Goal: Task Accomplishment & Management: Complete application form

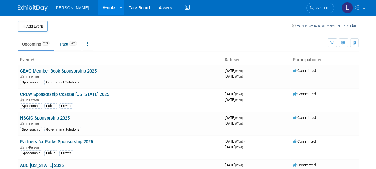
click at [34, 28] on button "Add Event" at bounding box center [33, 26] width 30 height 11
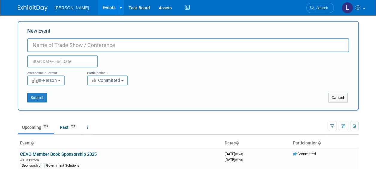
click at [98, 45] on input "New Event" at bounding box center [188, 45] width 322 height 14
type input "GOAA Takeoff 2025"
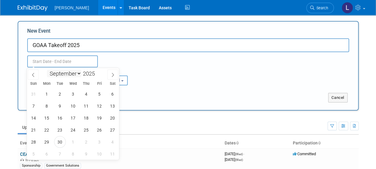
click at [52, 67] on body "Woolpert Events Add Event Bulk Upload Events Shareable Event Boards Recently Vi…" at bounding box center [188, 84] width 376 height 169
click at [111, 75] on icon at bounding box center [113, 75] width 4 height 4
select select "10"
click at [98, 118] on span "14" at bounding box center [100, 118] width 12 height 12
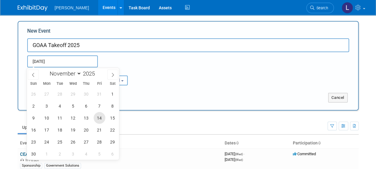
type input "Nov 14, 2025 to Nov 14, 2025"
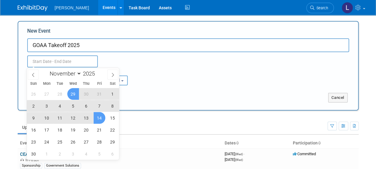
type input "Nov 14, 2025 to Nov 14, 2025"
drag, startPoint x: 184, startPoint y: 54, endPoint x: 176, endPoint y: 66, distance: 15.1
click at [183, 56] on div "Nov 14, 2025 to Nov 14, 2025 Duplicate Event Warning" at bounding box center [188, 59] width 331 height 15
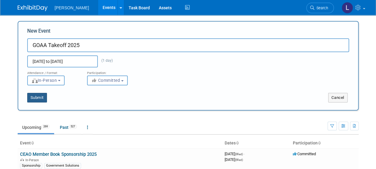
click at [38, 96] on button "Submit" at bounding box center [37, 98] width 20 height 10
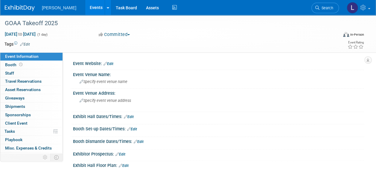
click at [26, 44] on link "Edit" at bounding box center [25, 44] width 10 height 4
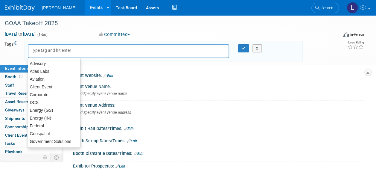
click at [50, 52] on input "text" at bounding box center [55, 50] width 48 height 6
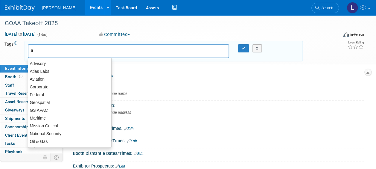
type input "av"
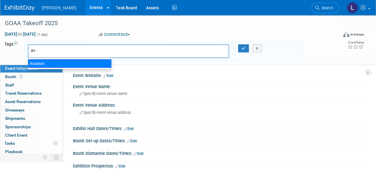
drag, startPoint x: 46, startPoint y: 62, endPoint x: 50, endPoint y: 58, distance: 5.3
click at [46, 62] on div "Aviation" at bounding box center [70, 63] width 84 height 8
type input "Aviation"
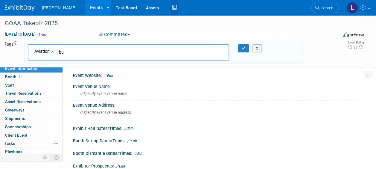
type input "b"
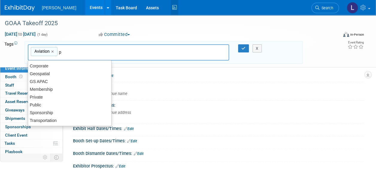
type input "p"
click at [80, 50] on input "p" at bounding box center [101, 52] width 84 height 6
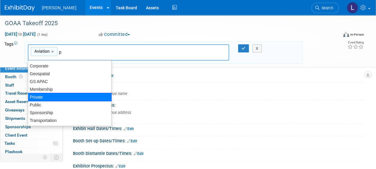
click at [74, 96] on div "Private" at bounding box center [70, 97] width 84 height 8
type input "Aviation, Private"
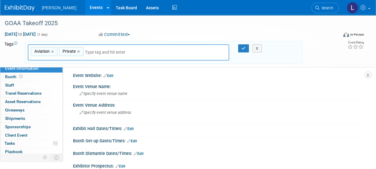
click at [120, 54] on input "text" at bounding box center [127, 52] width 84 height 6
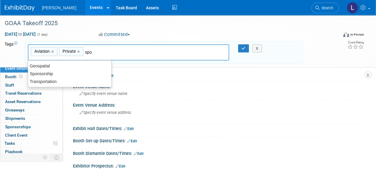
type input "spon"
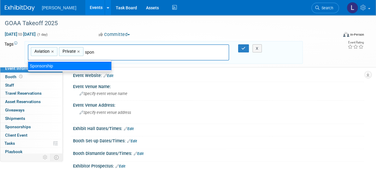
click at [72, 65] on div "Sponsorship" at bounding box center [70, 66] width 84 height 8
type input "Aviation, Private, Sponsorship"
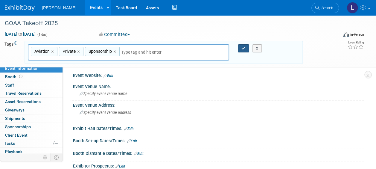
click at [243, 48] on icon "button" at bounding box center [243, 48] width 4 height 4
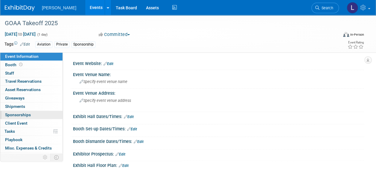
click at [16, 114] on span "Sponsorships 0" at bounding box center [18, 114] width 26 height 5
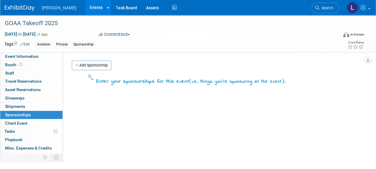
click at [95, 65] on link "Add Sponsorship" at bounding box center [91, 65] width 39 height 10
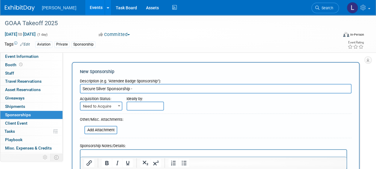
click at [146, 91] on input "Secure Silver Sponsorship -" at bounding box center [216, 89] width 272 height 10
click at [138, 89] on input "Secure Silver Sponsorship - Charge Aviation (Expenses_1001.302) and" at bounding box center [216, 89] width 272 height 10
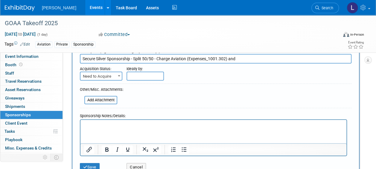
type input "Secure Silver Sponsorship - Split 50/50 - Charge Aviation (Expenses_1001.302) a…"
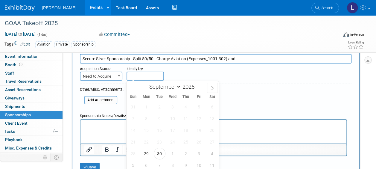
click at [145, 74] on input "text" at bounding box center [145, 76] width 37 height 9
click at [161, 153] on span "30" at bounding box center [160, 154] width 12 height 12
type input "Sep 30, 2025"
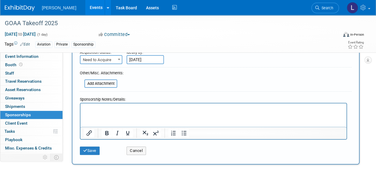
scroll to position [60, 0]
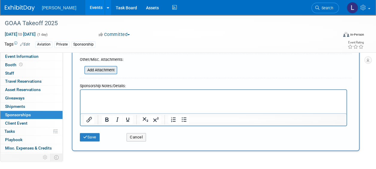
click at [100, 68] on input "file" at bounding box center [80, 69] width 71 height 7
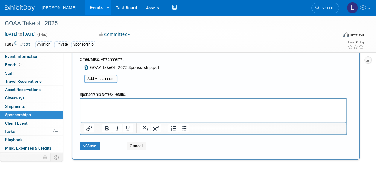
scroll to position [0, 0]
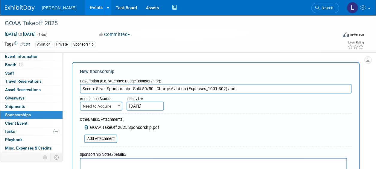
click at [264, 85] on input "Secure Silver Sponsorship - Split 50/50 - Charge Aviation (Expenses_1001.302) a…" at bounding box center [216, 89] width 272 height 10
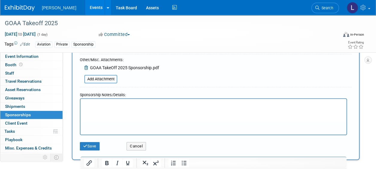
scroll to position [60, 0]
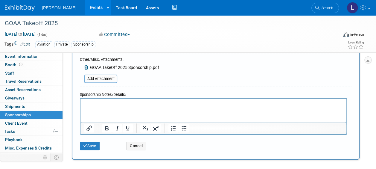
type input "Secure Silver Sponsorship - Split 50/50 - Charge Aviation (Expenses_1001.302) a…"
click at [92, 145] on button "Save" at bounding box center [90, 146] width 20 height 8
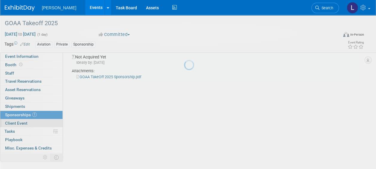
scroll to position [13, 0]
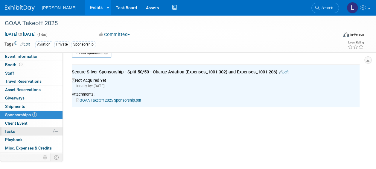
click at [20, 130] on link "0% Tasks 0%" at bounding box center [31, 131] width 62 height 8
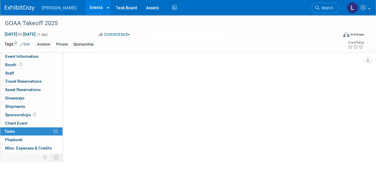
scroll to position [0, 0]
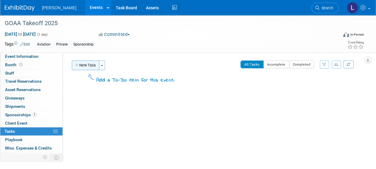
click at [89, 65] on button "New Task" at bounding box center [86, 65] width 28 height 10
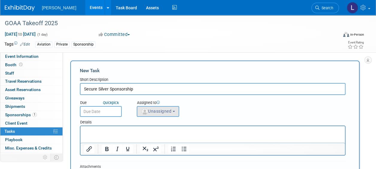
type input "Secure Silver Sponsorship"
click at [150, 116] on button "Unassigned" at bounding box center [158, 111] width 42 height 11
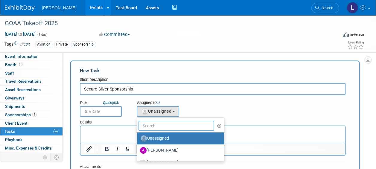
click at [150, 123] on input "text" at bounding box center [177, 126] width 76 height 10
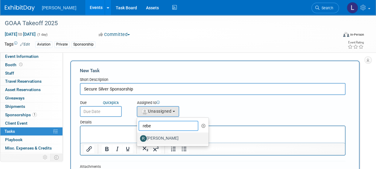
type input "rebe"
click at [158, 138] on label "[PERSON_NAME]" at bounding box center [171, 138] width 63 height 10
click at [138, 138] on input "[PERSON_NAME]" at bounding box center [136, 138] width 4 height 4
select select "844a177d-a181-44ff-a72a-5731d68e4351"
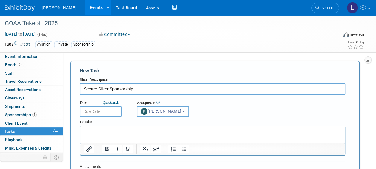
click at [100, 112] on input "text" at bounding box center [101, 111] width 42 height 11
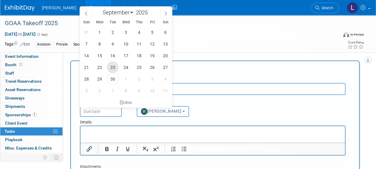
click at [111, 68] on span "23" at bounding box center [113, 67] width 12 height 12
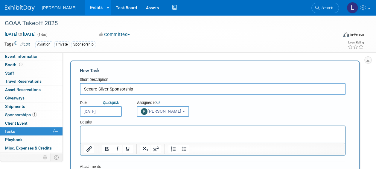
click at [115, 115] on input "Sep 23, 2025" at bounding box center [101, 111] width 42 height 11
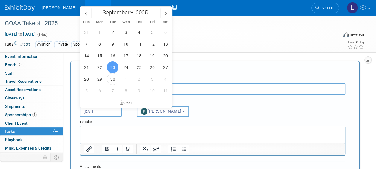
click at [107, 112] on input "Sep 23, 2025" at bounding box center [101, 111] width 42 height 11
click at [113, 84] on span "30" at bounding box center [113, 79] width 12 height 12
type input "Sep 30, 2025"
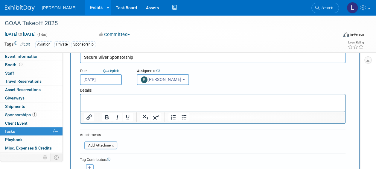
scroll to position [90, 0]
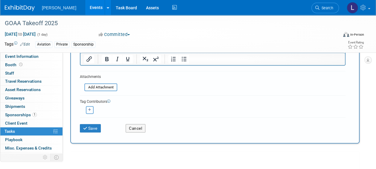
click at [86, 112] on button "button" at bounding box center [90, 110] width 8 height 8
select select
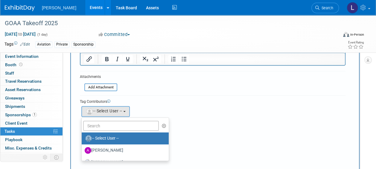
click at [90, 131] on ul "-- Select User -- Aaron Golden Alexandra Hall Alexis Rump Amanda Jurinen-Tweeda…" at bounding box center [125, 138] width 88 height 43
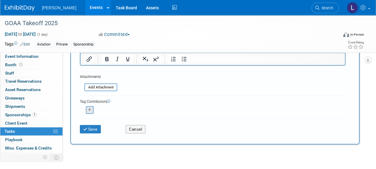
click at [94, 107] on div "<img src="https://www.exhibitday.com/Images/Unassigned-User-Icon.png" style="wi…" at bounding box center [89, 110] width 19 height 8
click at [91, 113] on button "button" at bounding box center [90, 110] width 8 height 8
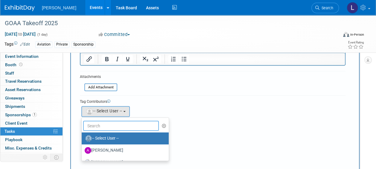
click at [102, 127] on input "text" at bounding box center [121, 126] width 76 height 10
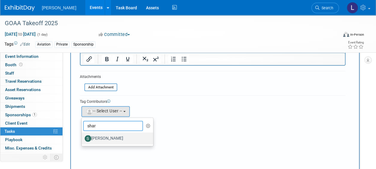
type input "shar"
click at [108, 137] on label "[PERSON_NAME]" at bounding box center [116, 138] width 63 height 10
click at [83, 137] on input "[PERSON_NAME]" at bounding box center [81, 138] width 4 height 4
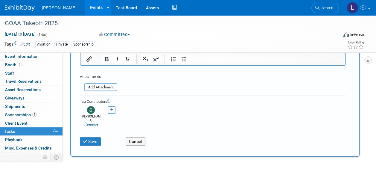
click at [111, 111] on icon "button" at bounding box center [111, 109] width 3 height 3
select select
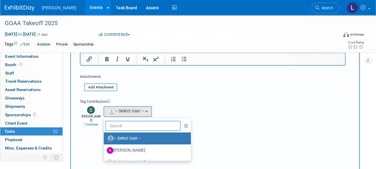
click at [110, 124] on input "text" at bounding box center [143, 126] width 76 height 10
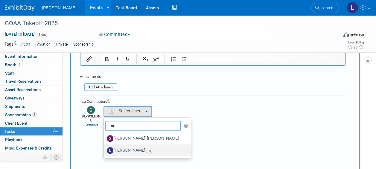
type input "me"
click at [127, 150] on label "Lindsey Wolanczyk (me)" at bounding box center [146, 150] width 78 height 10
click at [105, 150] on input "Lindsey Wolanczyk (me)" at bounding box center [103, 150] width 4 height 4
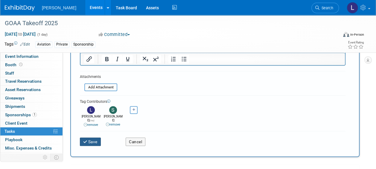
drag, startPoint x: 84, startPoint y: 136, endPoint x: 108, endPoint y: 106, distance: 39.4
click at [84, 140] on icon "submit" at bounding box center [85, 142] width 5 height 4
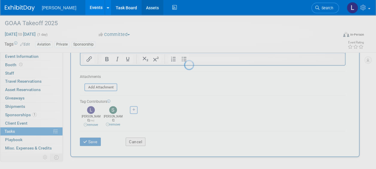
scroll to position [27, 0]
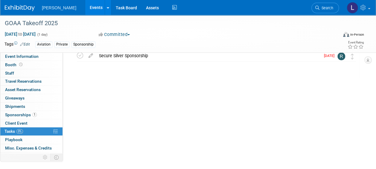
click at [212, 83] on div at bounding box center [214, 85] width 289 height 12
click at [85, 10] on link "Events" at bounding box center [96, 7] width 22 height 15
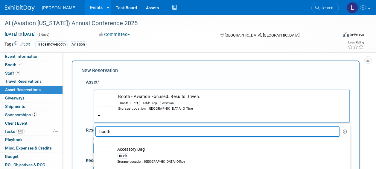
select select "10726272"
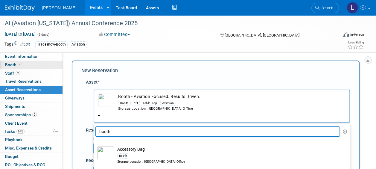
scroll to position [1017, 0]
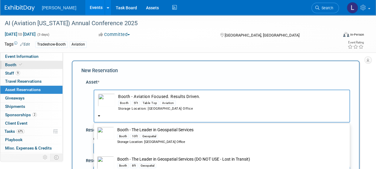
click at [20, 67] on span "Booth" at bounding box center [14, 64] width 18 height 5
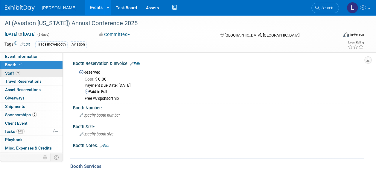
click at [22, 70] on link "9 Staff 9" at bounding box center [31, 73] width 62 height 8
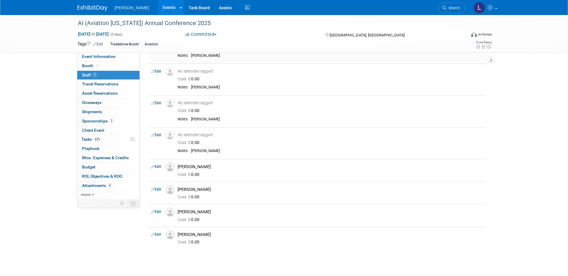
scroll to position [90, 0]
click at [156, 168] on link "Edit" at bounding box center [156, 212] width 10 height 4
select select "5c93c29a-2d0b-4de9-8bb1-66311979f125"
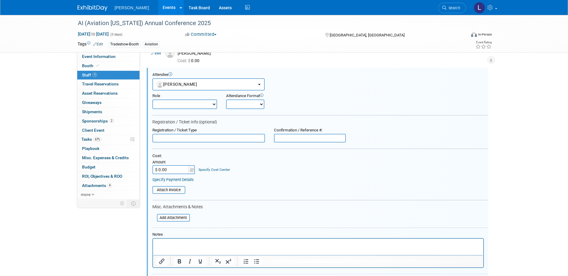
scroll to position [0, 0]
click at [207, 168] on p "Rich Text Area. Press ALT-0 for help." at bounding box center [317, 244] width 323 height 6
drag, startPoint x: 255, startPoint y: 247, endPoint x: 111, endPoint y: 237, distance: 144.8
click at [153, 168] on html "Register for Notre Dame Tour" at bounding box center [318, 243] width 330 height 8
copy p "Register for Notre Dame Tour"
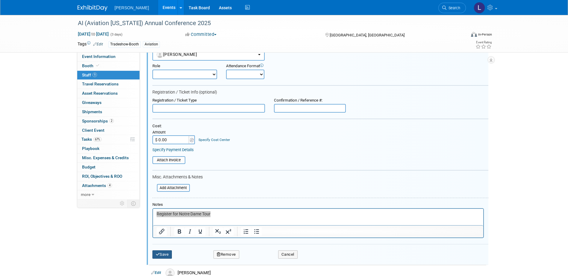
click at [162, 168] on button "Save" at bounding box center [162, 255] width 20 height 8
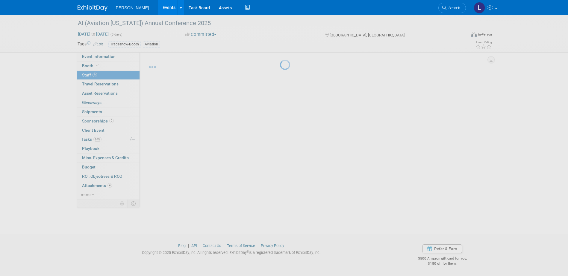
scroll to position [143, 0]
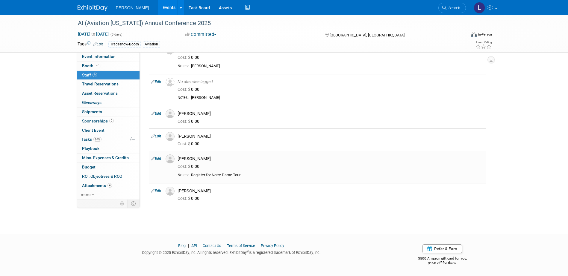
click at [157, 168] on link "Edit" at bounding box center [156, 191] width 10 height 4
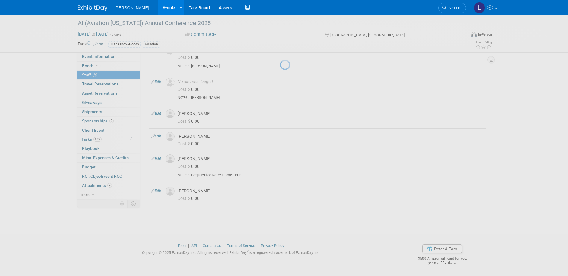
select select "719c0240-189c-4b79-b852-c1a99af4336b"
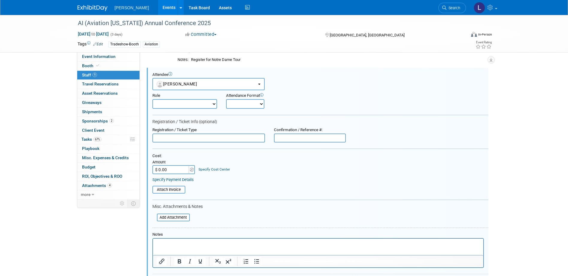
scroll to position [0, 0]
click at [191, 168] on p "Rich Text Area. Press ALT-0 for help." at bounding box center [317, 244] width 323 height 6
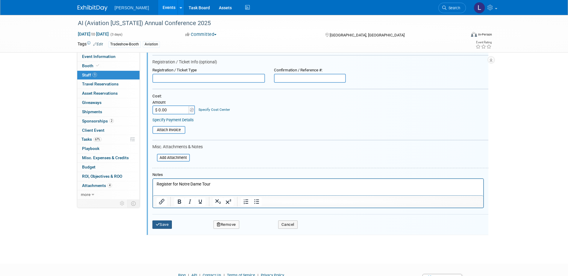
click at [171, 168] on button "Save" at bounding box center [162, 225] width 20 height 8
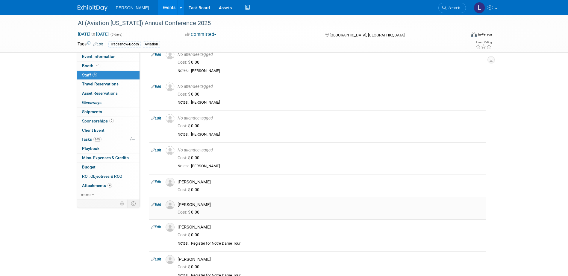
scroll to position [63, 0]
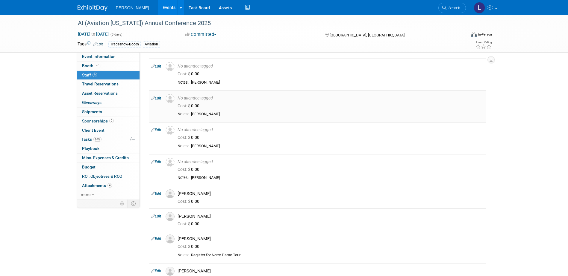
click at [156, 98] on link "Edit" at bounding box center [156, 98] width 10 height 4
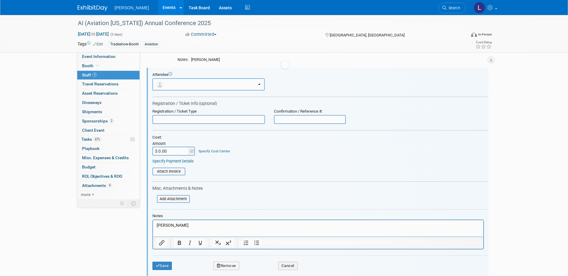
scroll to position [0, 0]
click at [207, 168] on p "[PERSON_NAME]" at bounding box center [317, 226] width 323 height 6
click at [162, 168] on button "Save" at bounding box center [162, 266] width 20 height 8
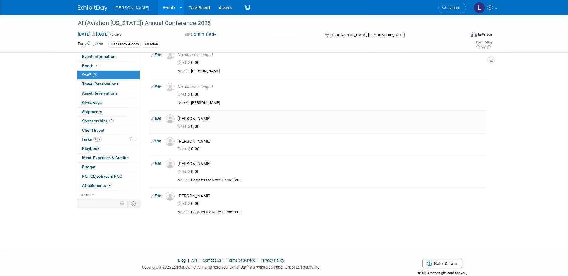
scroll to position [145, 0]
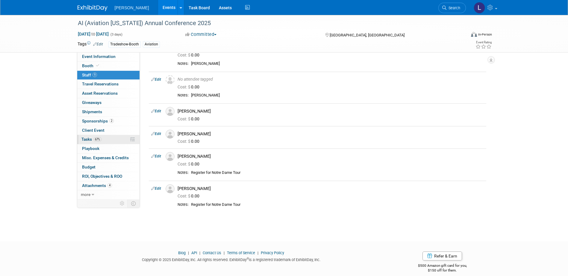
click at [112, 140] on link "67% Tasks 67%" at bounding box center [108, 139] width 62 height 9
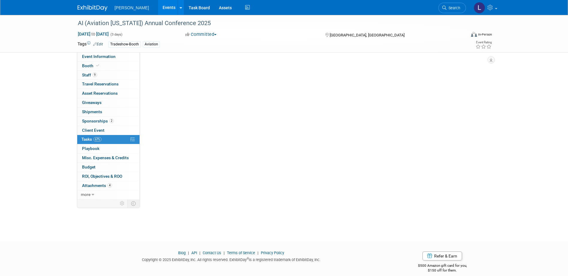
scroll to position [0, 0]
